Goal: Check status: Check status

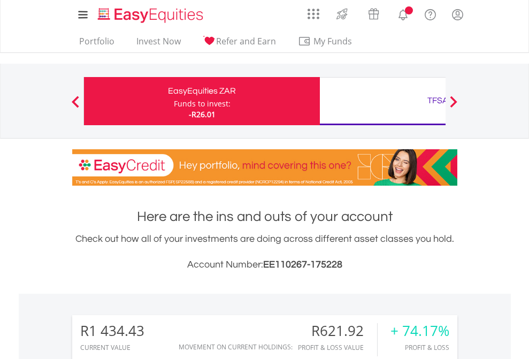
scroll to position [103, 168]
click at [174, 101] on div "Funds to invest:" at bounding box center [202, 103] width 57 height 11
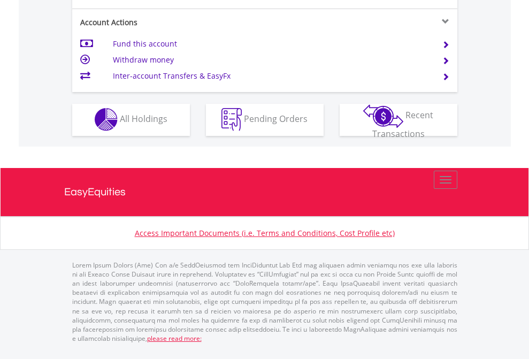
scroll to position [1000, 0]
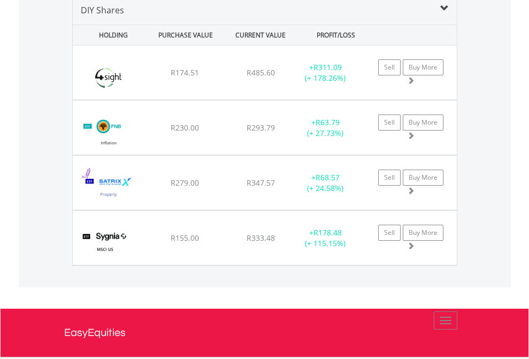
scroll to position [1034, 0]
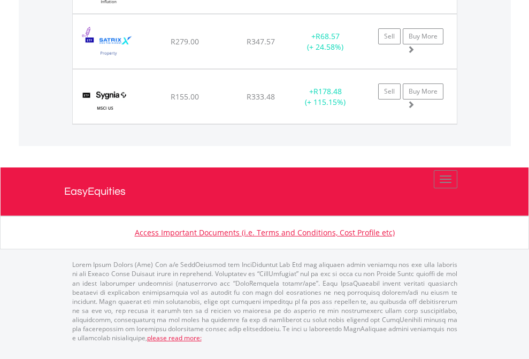
scroll to position [77, 0]
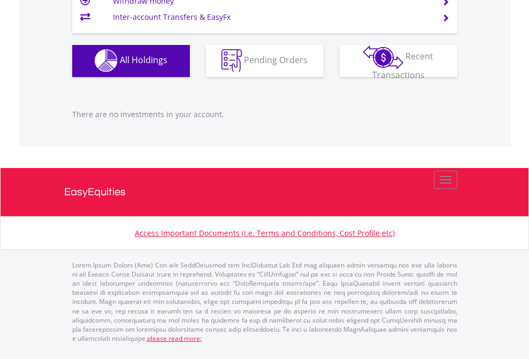
scroll to position [103, 168]
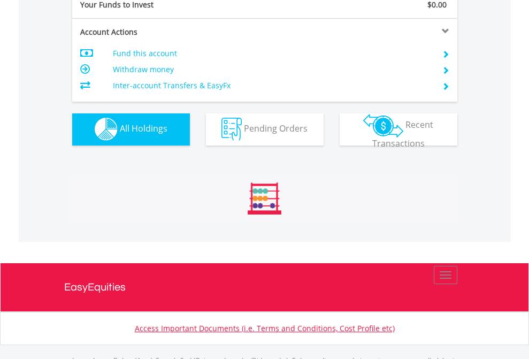
scroll to position [1059, 0]
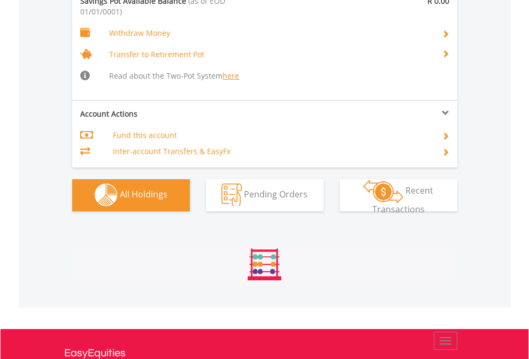
scroll to position [1122, 0]
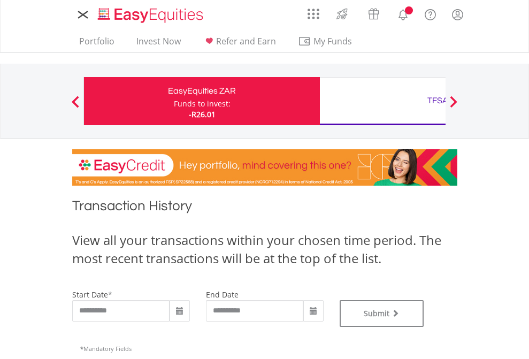
type input "**********"
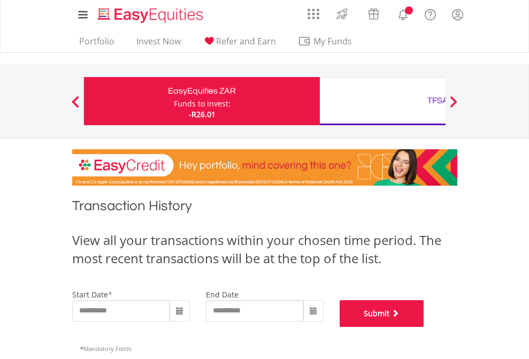
click at [424, 327] on button "Submit" at bounding box center [382, 313] width 85 height 27
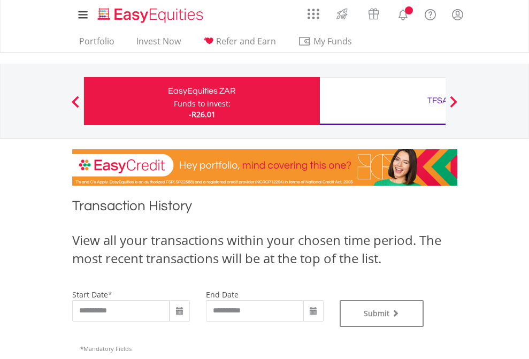
click at [382, 101] on div "TFSA" at bounding box center [437, 100] width 223 height 15
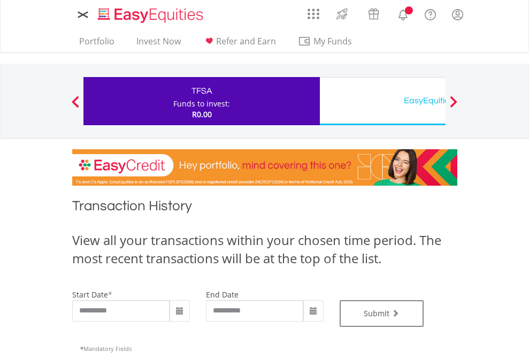
type input "**********"
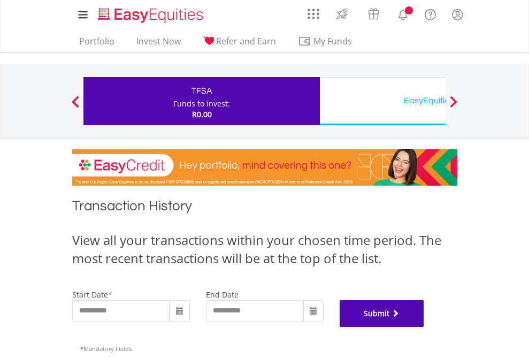
click at [424, 327] on button "Submit" at bounding box center [382, 313] width 85 height 27
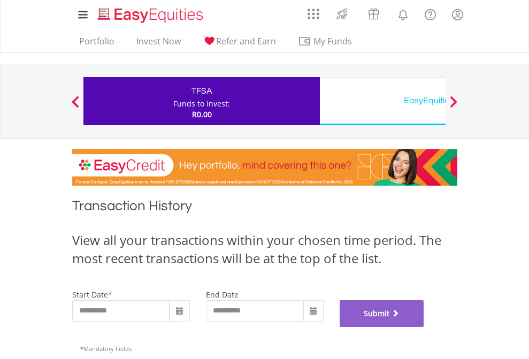
scroll to position [434, 0]
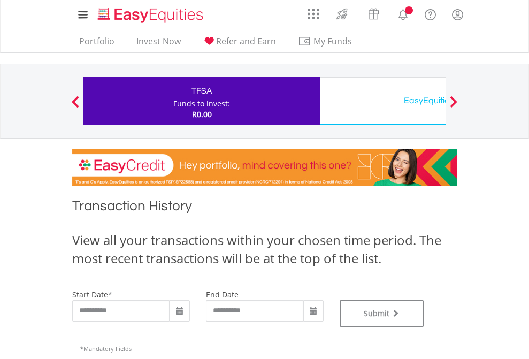
click at [382, 101] on div "EasyEquities USD" at bounding box center [437, 100] width 223 height 15
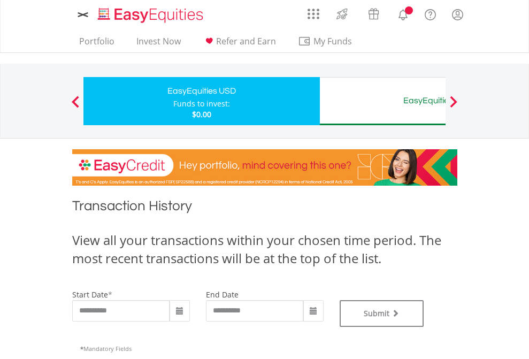
type input "**********"
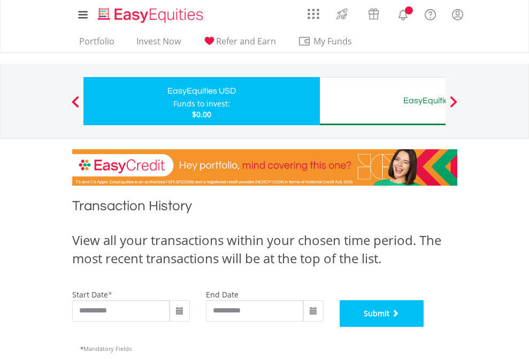
click at [424, 327] on button "Submit" at bounding box center [382, 313] width 85 height 27
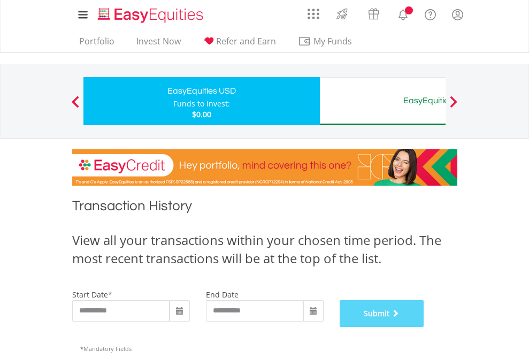
scroll to position [434, 0]
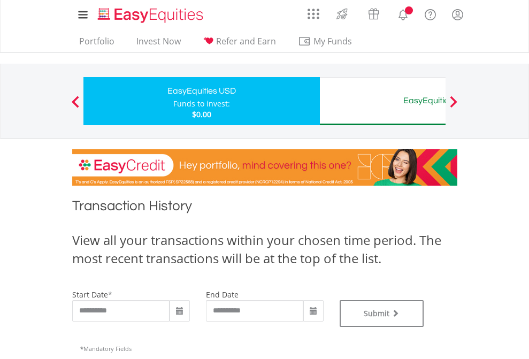
click at [382, 101] on div "EasyEquities AUD" at bounding box center [437, 100] width 223 height 15
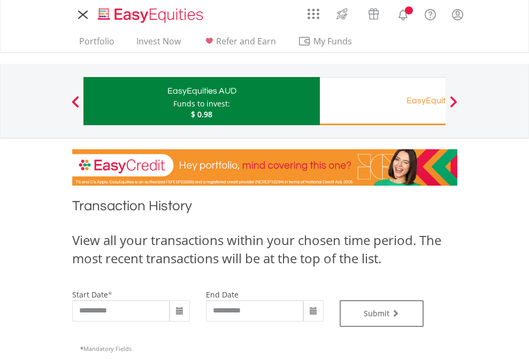
type input "**********"
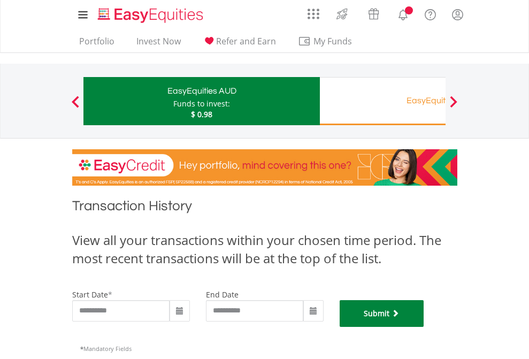
click at [424, 327] on button "Submit" at bounding box center [382, 313] width 85 height 27
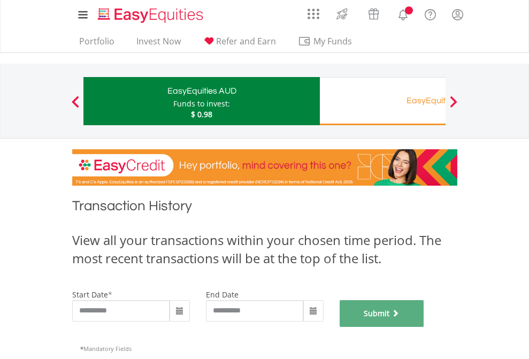
scroll to position [434, 0]
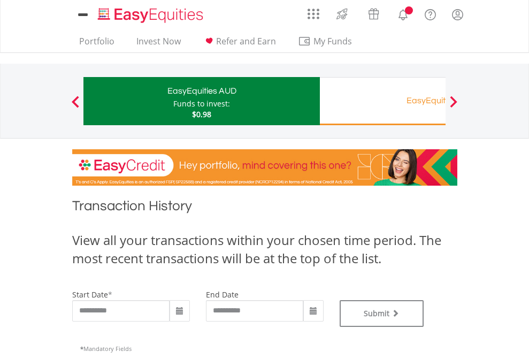
click at [382, 101] on div "EasyEquities RA" at bounding box center [437, 100] width 223 height 15
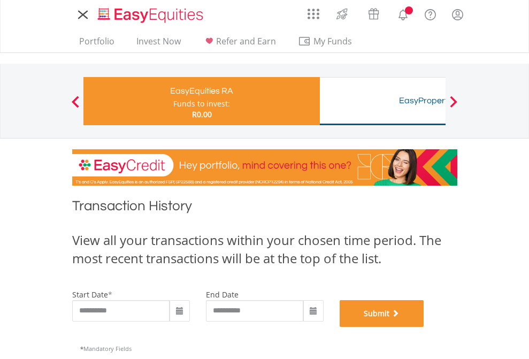
click at [424, 327] on button "Submit" at bounding box center [382, 313] width 85 height 27
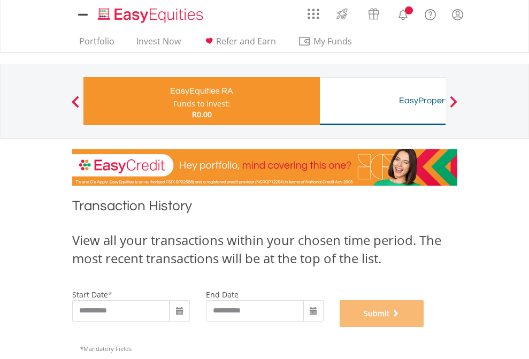
scroll to position [434, 0]
